Goal: Task Accomplishment & Management: Use online tool/utility

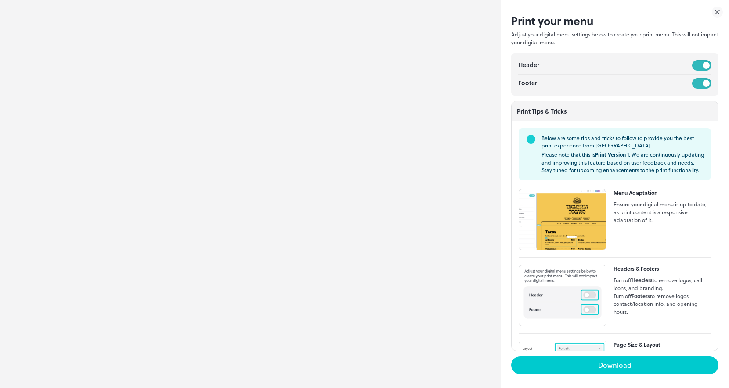
click at [717, 11] on icon at bounding box center [716, 12] width 11 height 11
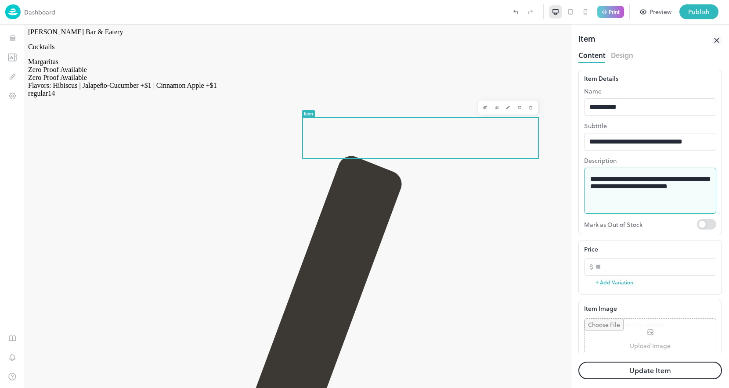
type textarea "**********"
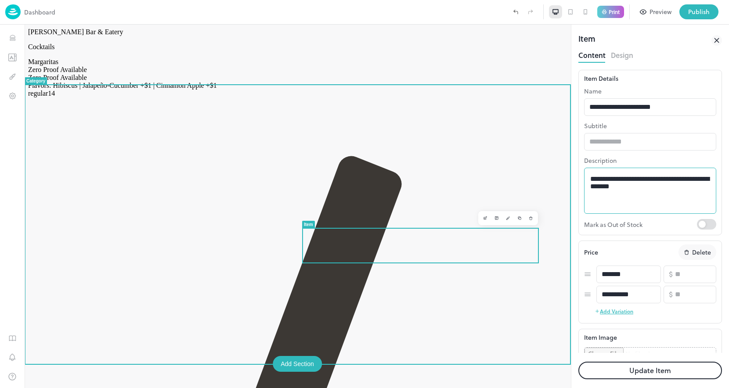
click at [644, 193] on textarea "**********" at bounding box center [650, 191] width 120 height 32
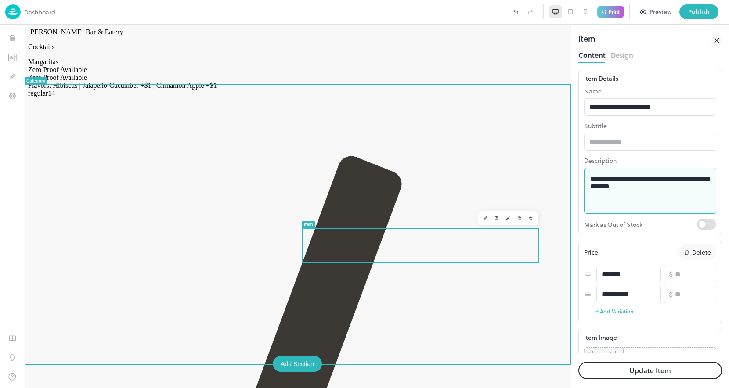
click at [644, 193] on textarea "**********" at bounding box center [650, 191] width 120 height 32
